Goal: Find specific page/section: Find specific page/section

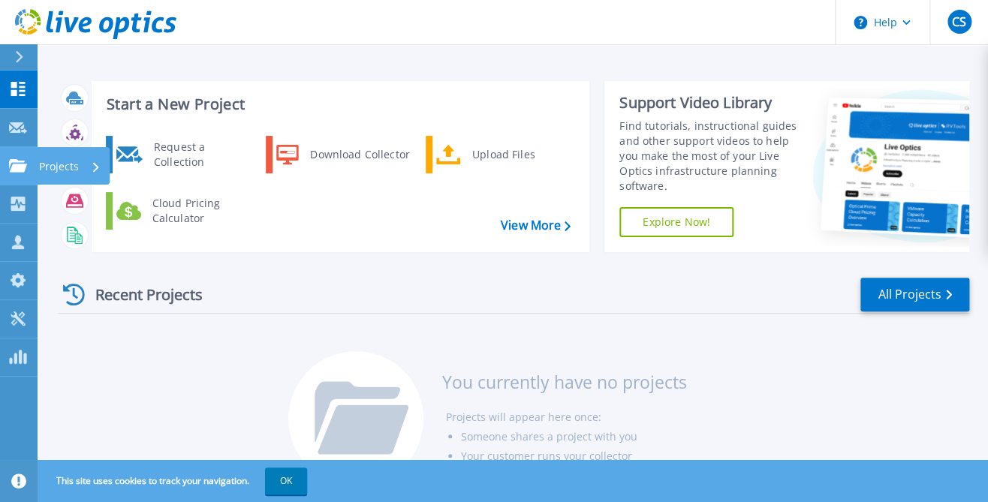
drag, startPoint x: 20, startPoint y: 162, endPoint x: 20, endPoint y: 152, distance: 9.8
click at [18, 154] on link "Projects Projects" at bounding box center [19, 166] width 38 height 38
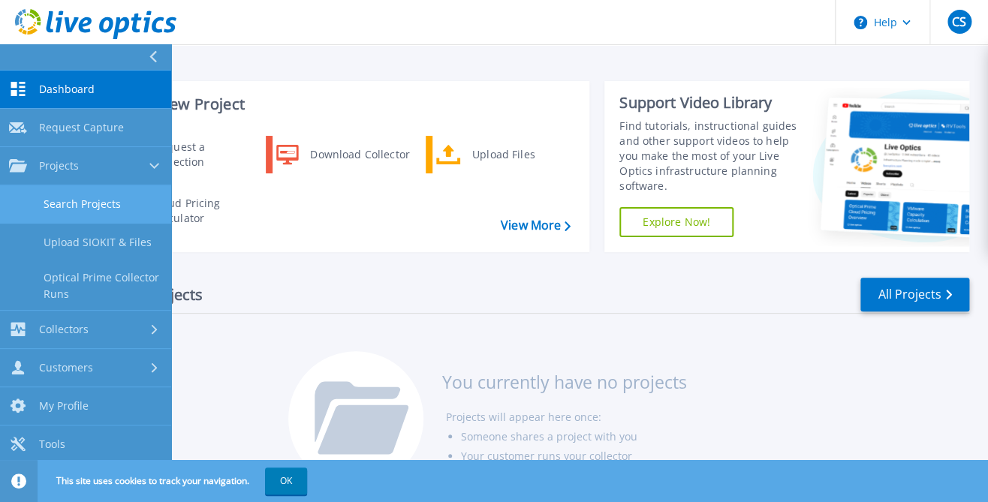
click at [82, 190] on link "Search Projects" at bounding box center [85, 204] width 171 height 38
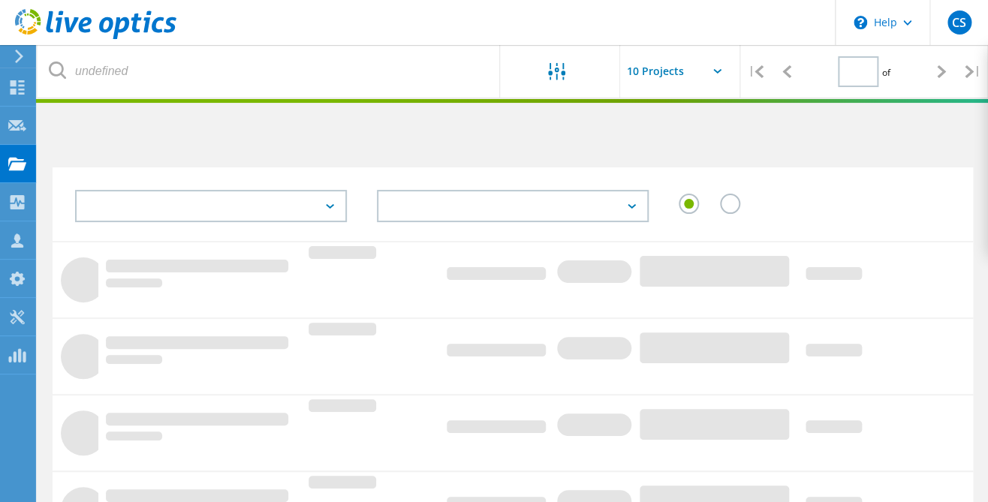
type input "1"
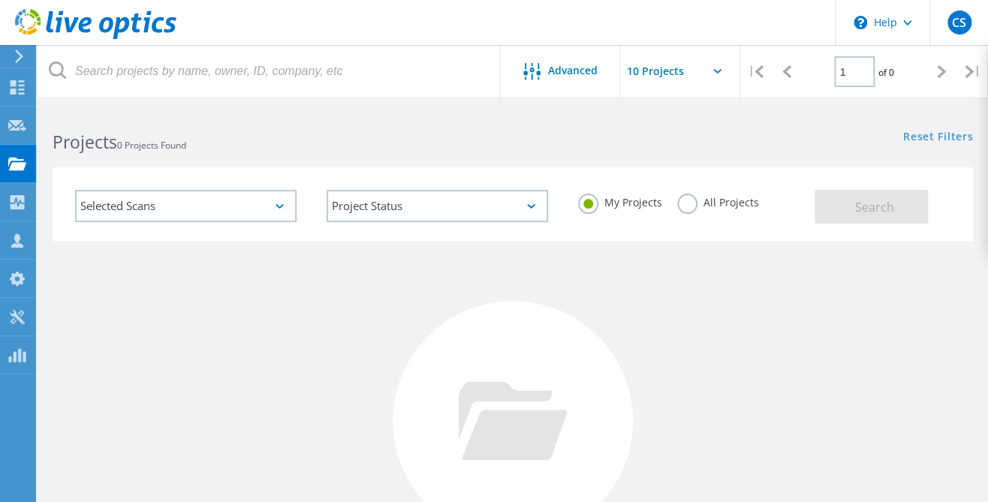
click at [690, 197] on label "All Projects" at bounding box center [718, 201] width 82 height 14
click at [0, 0] on input "All Projects" at bounding box center [0, 0] width 0 height 0
click at [844, 206] on button "Search" at bounding box center [871, 207] width 113 height 34
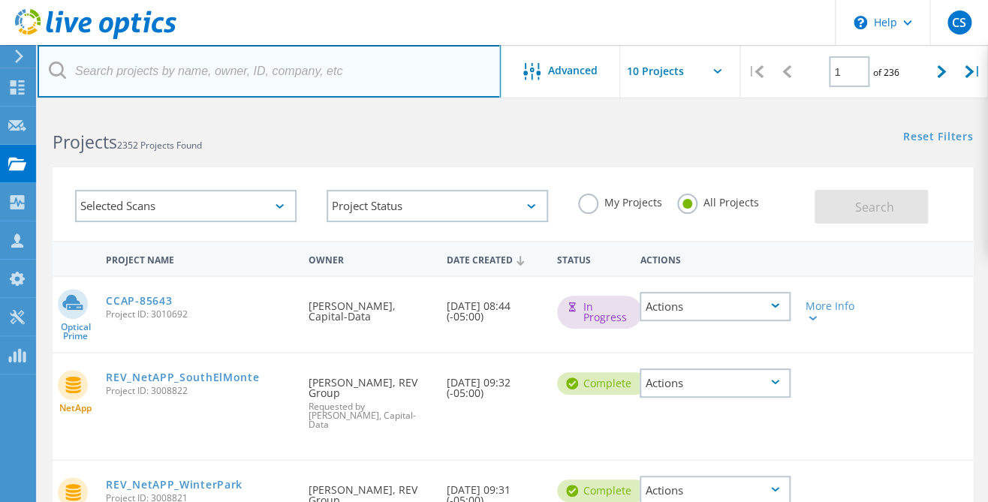
click at [107, 65] on input "text" at bounding box center [269, 71] width 463 height 53
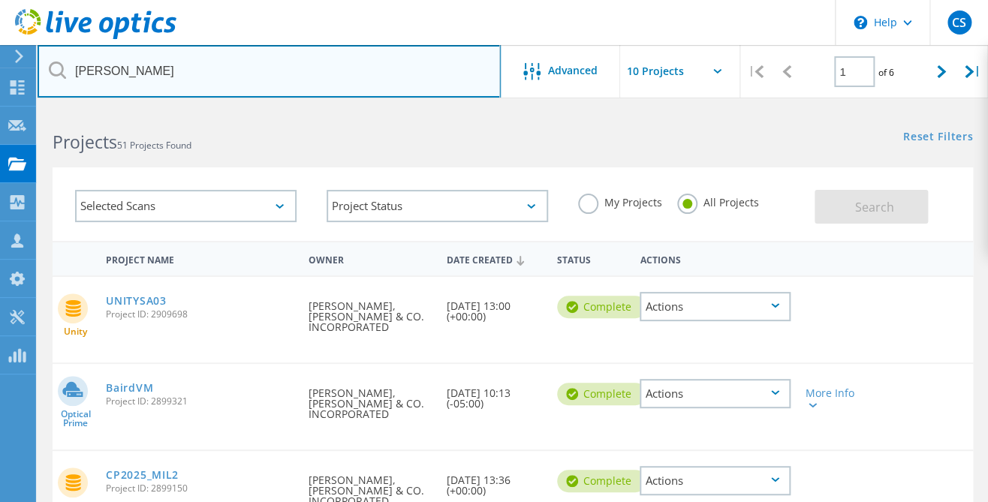
click at [224, 82] on input "baird" at bounding box center [269, 71] width 463 height 53
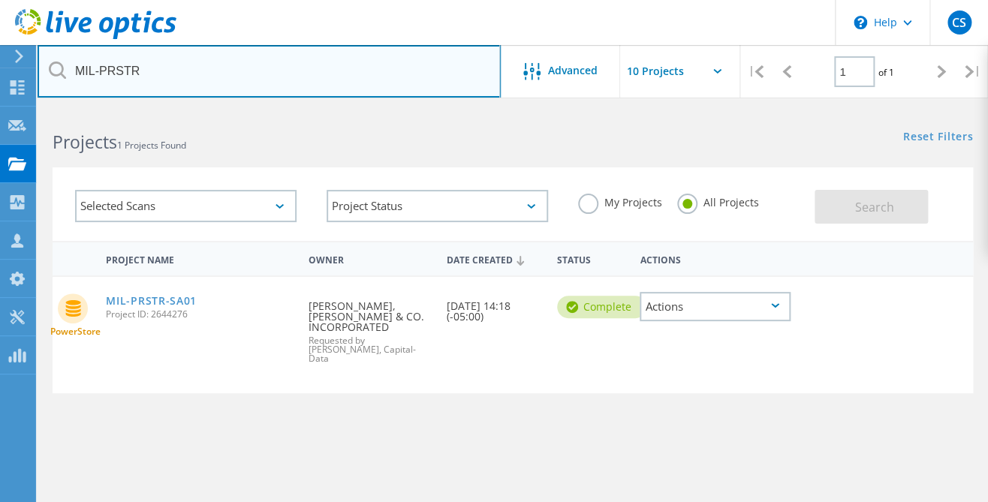
drag, startPoint x: 165, startPoint y: 68, endPoint x: 40, endPoint y: 74, distance: 125.5
click at [40, 74] on input "MIL-PRSTR" at bounding box center [269, 71] width 463 height 53
paste input "UNI"
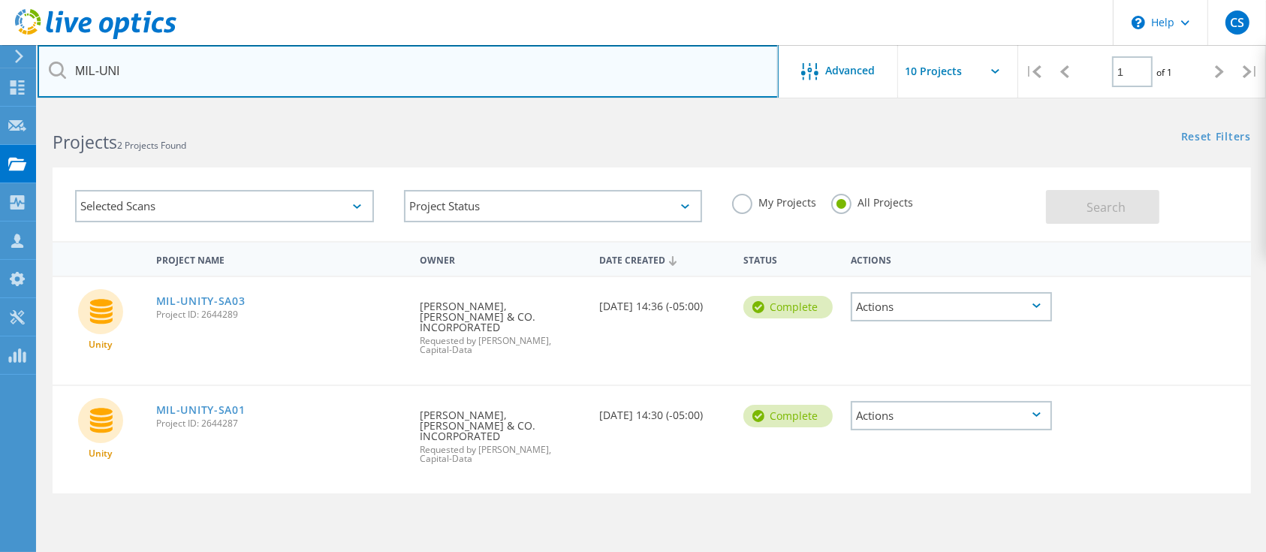
click at [200, 60] on input "MIL-UNI" at bounding box center [408, 71] width 741 height 53
type input "Baird"
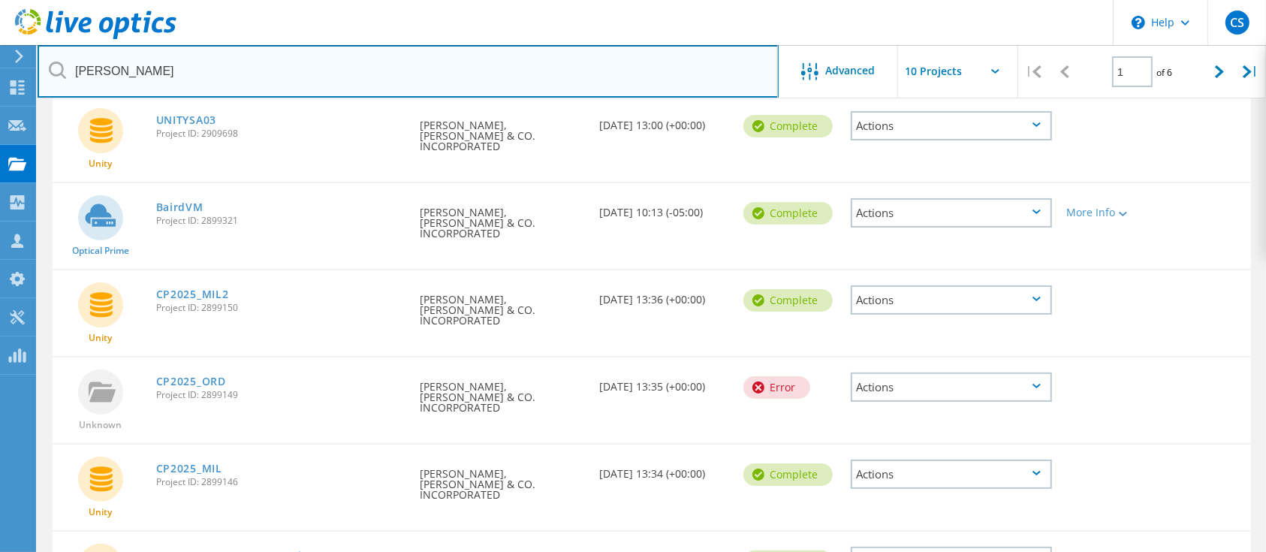
scroll to position [200, 0]
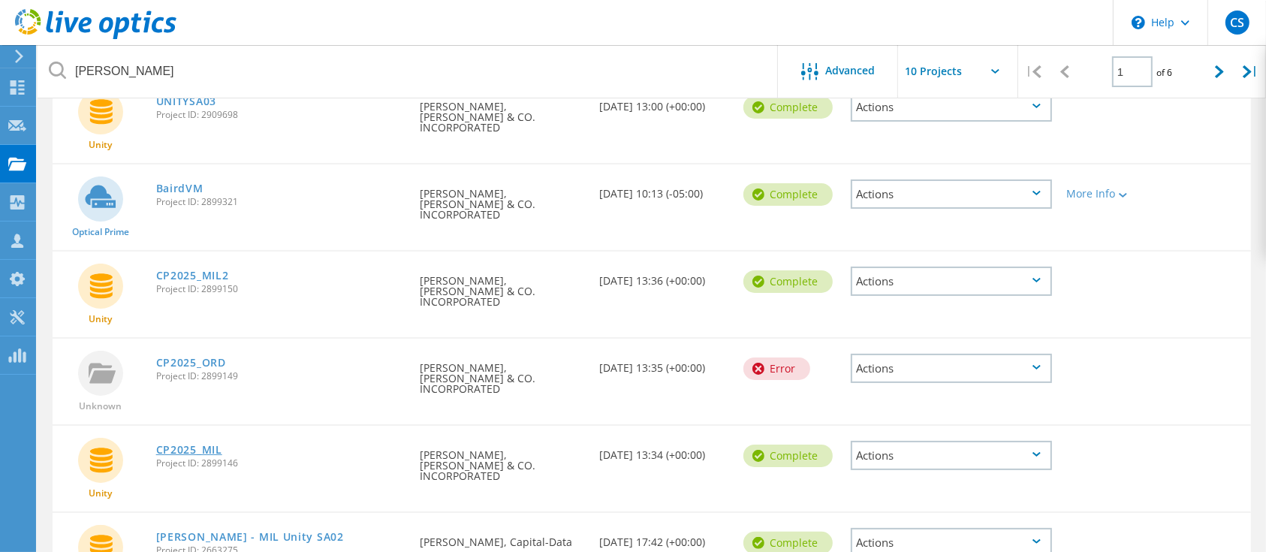
click at [204, 445] on link "CP2025_MIL" at bounding box center [189, 450] width 66 height 11
